Goal: Navigation & Orientation: Go to known website

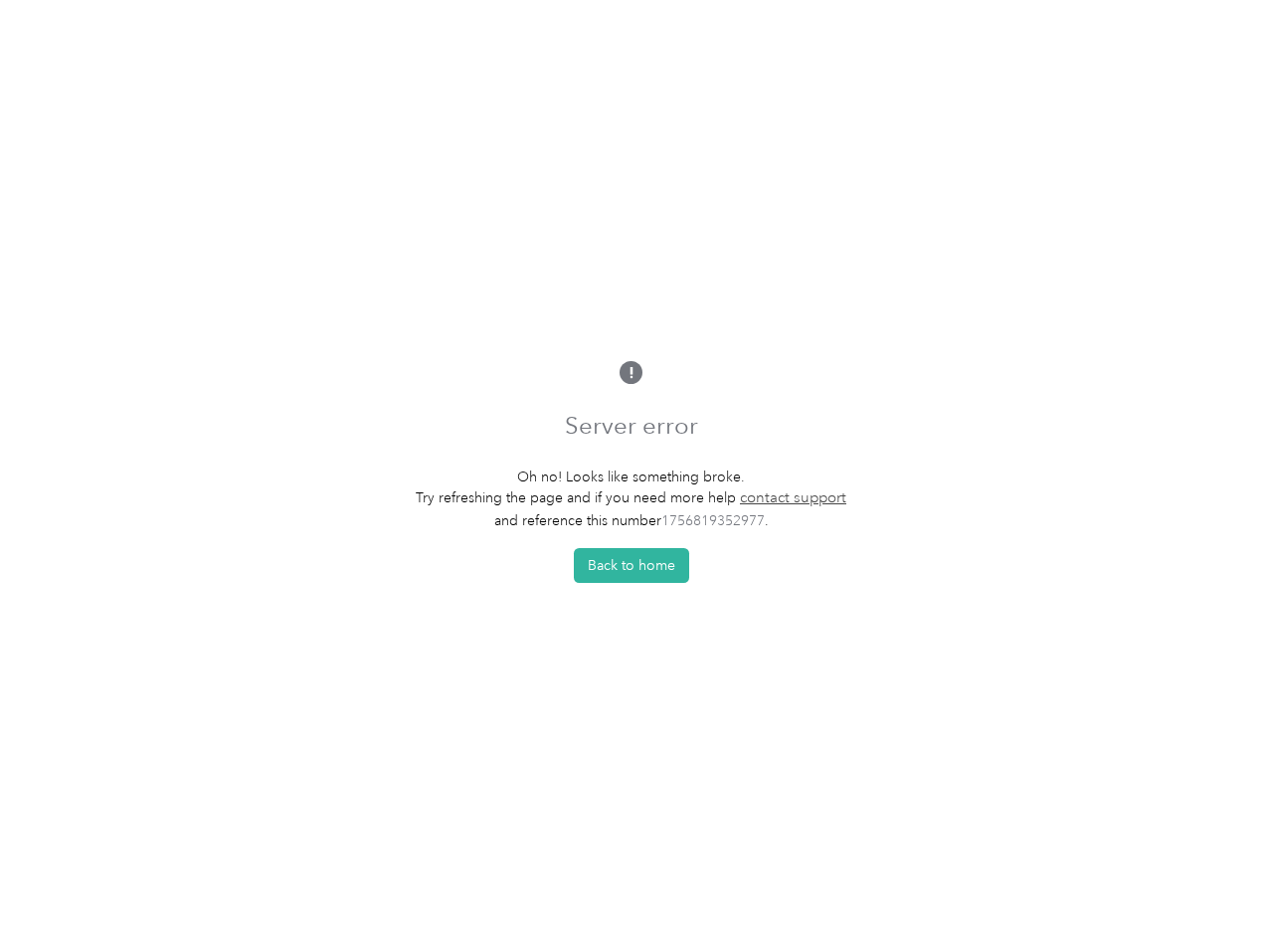
click at [631, 471] on p "Oh no! Looks like something broke." at bounding box center [631, 476] width 431 height 21
click at [637, 571] on button "Back to home" at bounding box center [631, 565] width 115 height 35
